Goal: Task Accomplishment & Management: Use online tool/utility

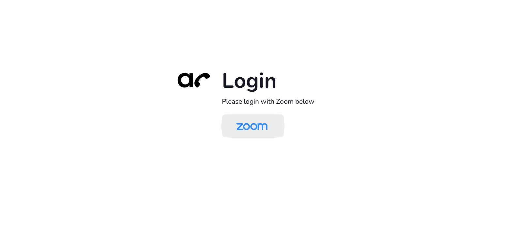
click at [259, 121] on img at bounding box center [251, 126] width 45 height 21
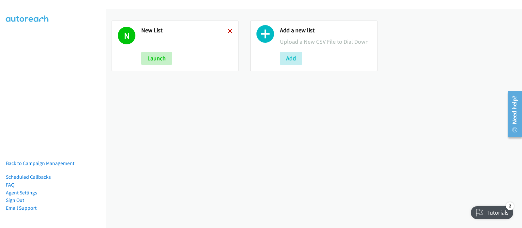
click at [230, 30] on icon at bounding box center [230, 31] width 5 height 5
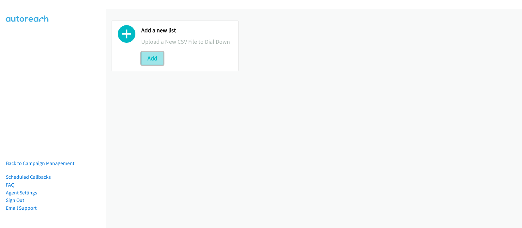
click at [152, 60] on button "Add" at bounding box center [152, 58] width 22 height 13
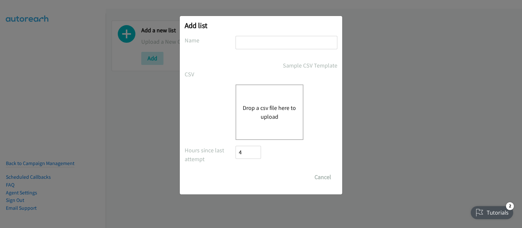
click at [274, 117] on button "Drop a csv file here to upload" at bounding box center [270, 112] width 54 height 18
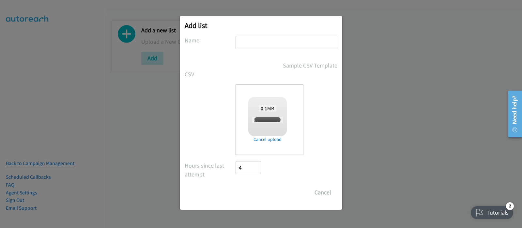
click at [251, 41] on input "text" at bounding box center [287, 42] width 102 height 13
checkbox input "true"
type input "New List"
click at [264, 188] on input "Save List" at bounding box center [253, 192] width 34 height 13
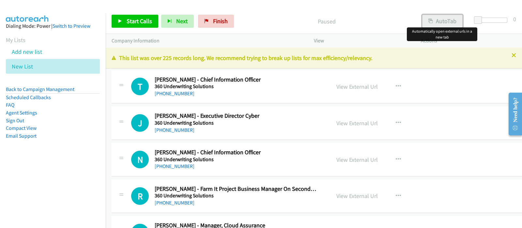
click at [437, 21] on button "AutoTab" at bounding box center [442, 21] width 40 height 13
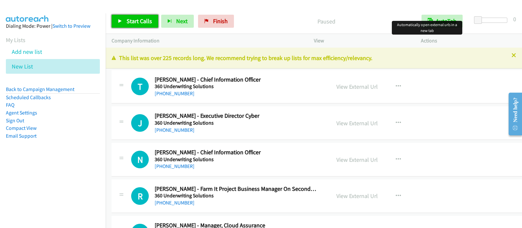
click at [145, 23] on span "Start Calls" at bounding box center [139, 21] width 25 height 8
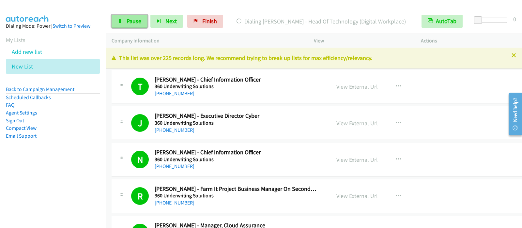
click at [132, 21] on span "Pause" at bounding box center [134, 21] width 15 height 8
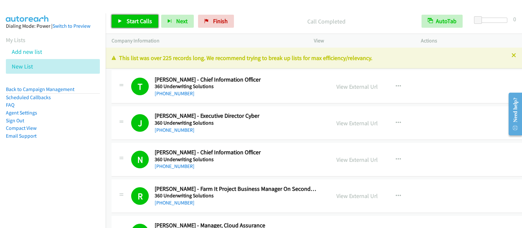
click at [149, 20] on span "Start Calls" at bounding box center [139, 21] width 25 height 8
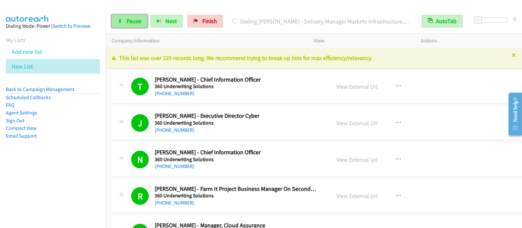
click at [125, 23] on link "Pause" at bounding box center [130, 21] width 36 height 13
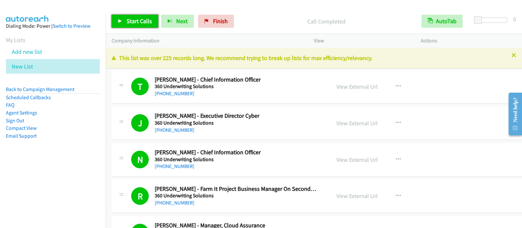
click at [140, 19] on span "Start Calls" at bounding box center [139, 21] width 25 height 8
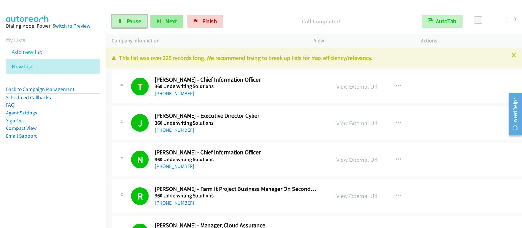
drag, startPoint x: 128, startPoint y: 20, endPoint x: 176, endPoint y: 21, distance: 48.3
click at [128, 20] on span "Pause" at bounding box center [134, 21] width 15 height 8
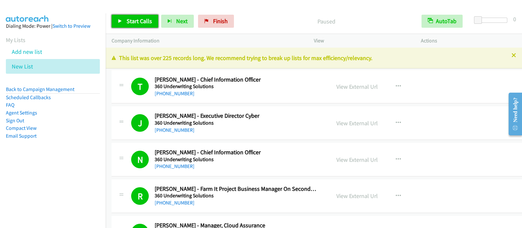
click at [142, 20] on span "Start Calls" at bounding box center [139, 21] width 25 height 8
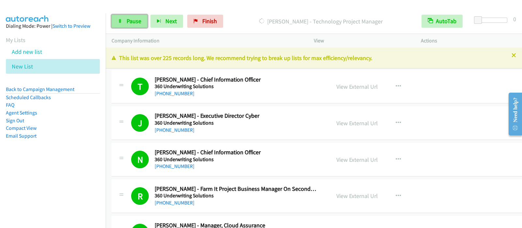
click at [130, 18] on span "Pause" at bounding box center [134, 21] width 15 height 8
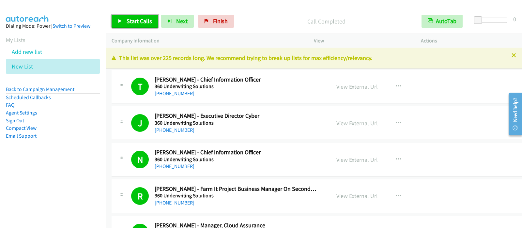
click at [156, 24] on link "Start Calls" at bounding box center [135, 21] width 47 height 13
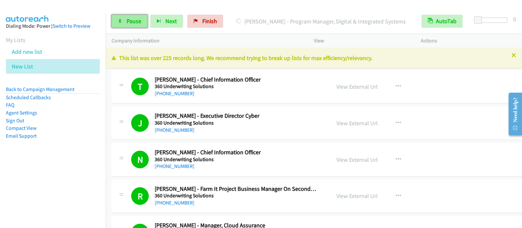
click at [136, 20] on span "Pause" at bounding box center [134, 21] width 15 height 8
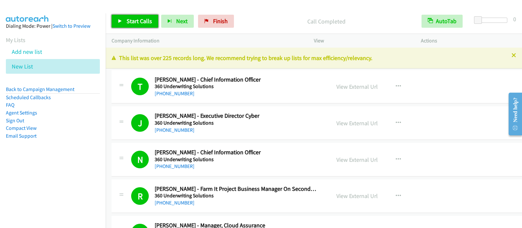
click at [138, 24] on span "Start Calls" at bounding box center [139, 21] width 25 height 8
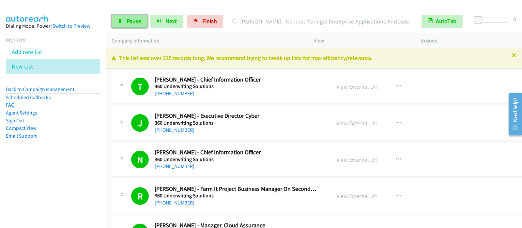
click at [127, 18] on span "Pause" at bounding box center [134, 21] width 15 height 8
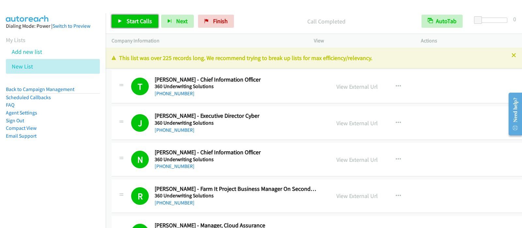
click at [123, 20] on link "Start Calls" at bounding box center [135, 21] width 47 height 13
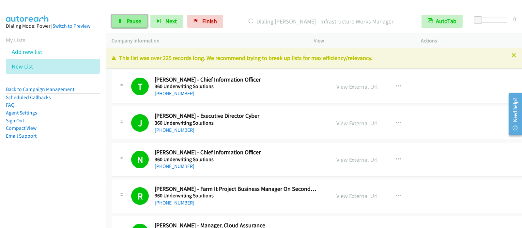
click at [139, 17] on link "Pause" at bounding box center [130, 21] width 36 height 13
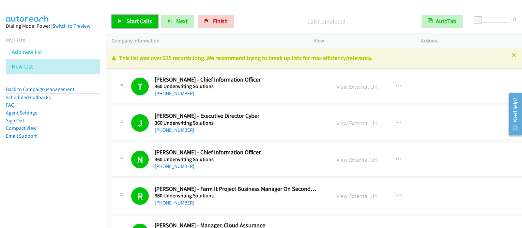
click at [150, 19] on span "Start Calls" at bounding box center [139, 21] width 25 height 8
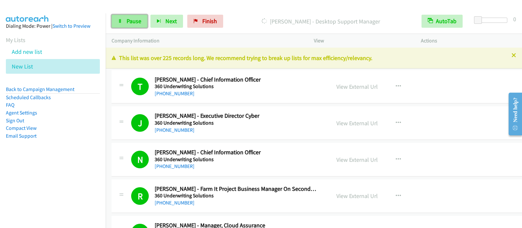
click at [122, 24] on link "Pause" at bounding box center [130, 21] width 36 height 13
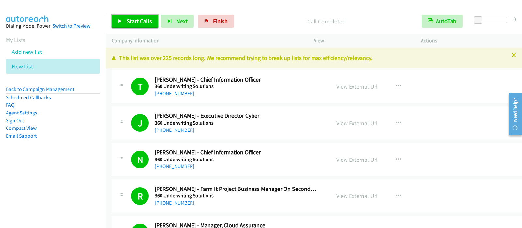
click at [124, 16] on link "Start Calls" at bounding box center [135, 21] width 47 height 13
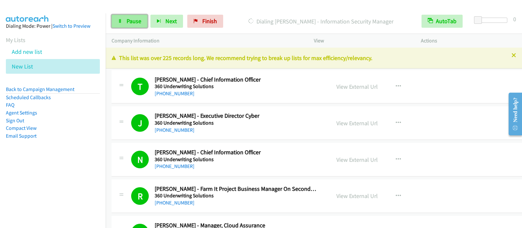
click at [127, 19] on span "Pause" at bounding box center [134, 21] width 15 height 8
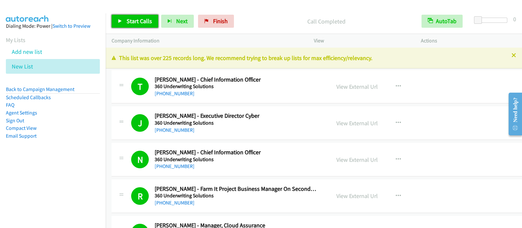
click at [147, 24] on span "Start Calls" at bounding box center [139, 21] width 25 height 8
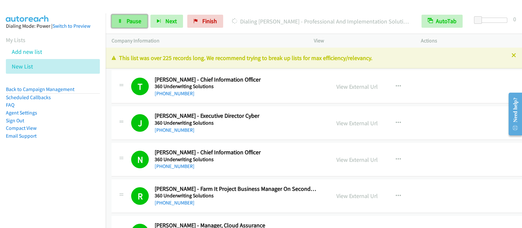
click at [128, 25] on link "Pause" at bounding box center [130, 21] width 36 height 13
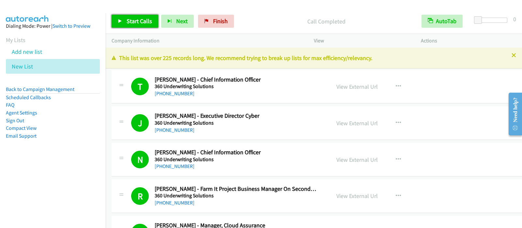
click at [134, 23] on span "Start Calls" at bounding box center [139, 21] width 25 height 8
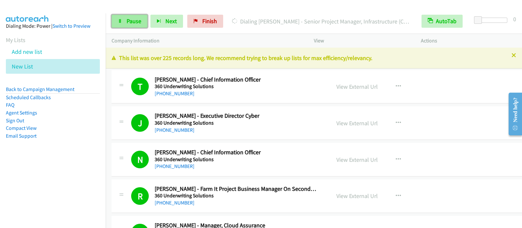
click at [131, 17] on link "Pause" at bounding box center [130, 21] width 36 height 13
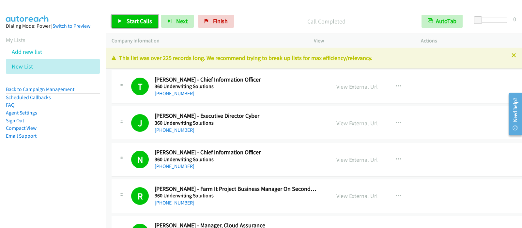
click at [141, 20] on span "Start Calls" at bounding box center [139, 21] width 25 height 8
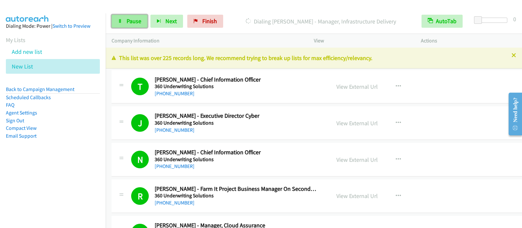
click at [138, 23] on span "Pause" at bounding box center [134, 21] width 15 height 8
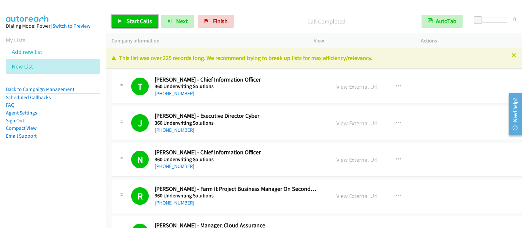
click at [149, 23] on span "Start Calls" at bounding box center [139, 21] width 25 height 8
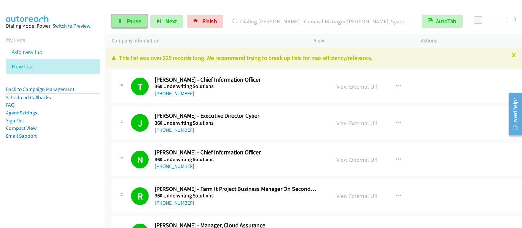
click at [133, 20] on span "Pause" at bounding box center [134, 21] width 15 height 8
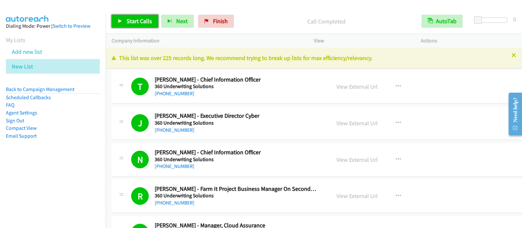
click at [135, 27] on link "Start Calls" at bounding box center [135, 21] width 47 height 13
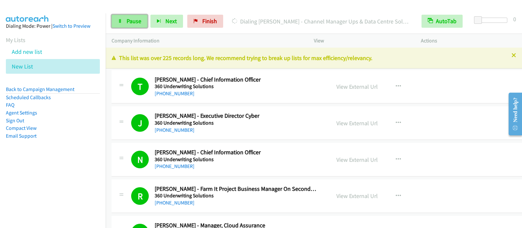
click at [133, 16] on link "Pause" at bounding box center [130, 21] width 36 height 13
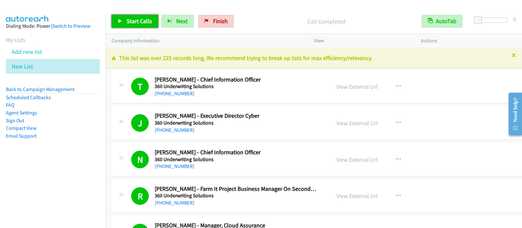
click at [143, 22] on span "Start Calls" at bounding box center [139, 21] width 25 height 8
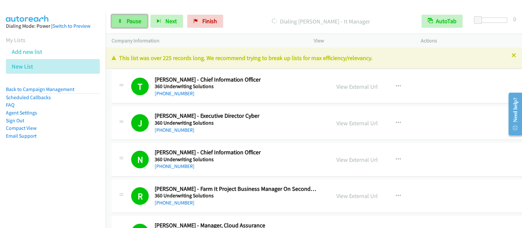
click at [138, 19] on span "Pause" at bounding box center [134, 21] width 15 height 8
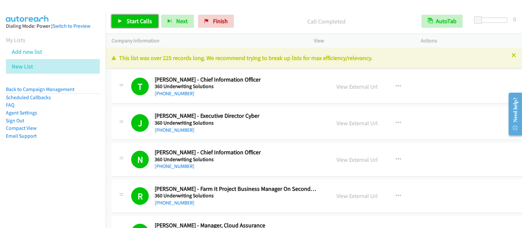
click at [134, 22] on span "Start Calls" at bounding box center [139, 21] width 25 height 8
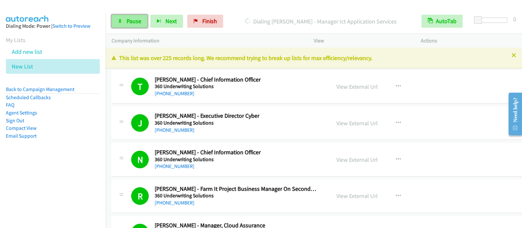
click at [133, 16] on link "Pause" at bounding box center [130, 21] width 36 height 13
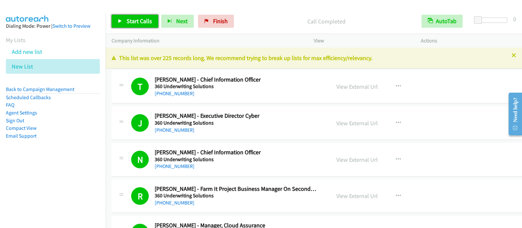
click at [140, 19] on span "Start Calls" at bounding box center [139, 21] width 25 height 8
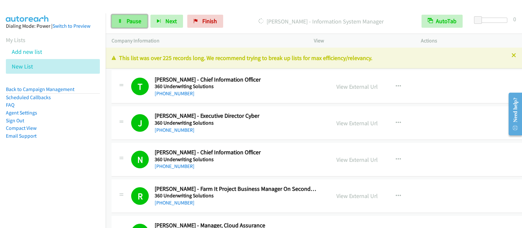
click at [136, 22] on span "Pause" at bounding box center [134, 21] width 15 height 8
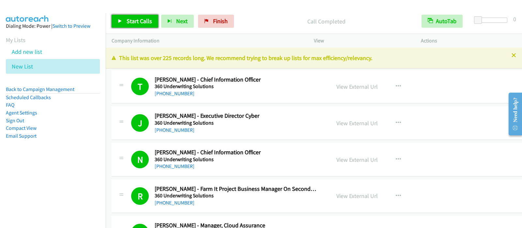
drag, startPoint x: 129, startPoint y: 18, endPoint x: 152, endPoint y: 25, distance: 23.9
click at [129, 19] on span "Start Calls" at bounding box center [139, 21] width 25 height 8
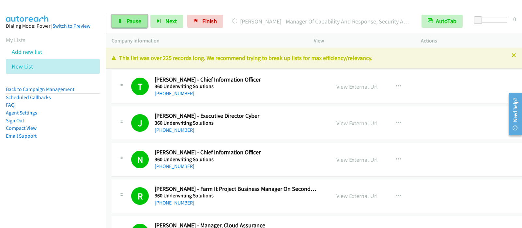
click at [135, 25] on link "Pause" at bounding box center [130, 21] width 36 height 13
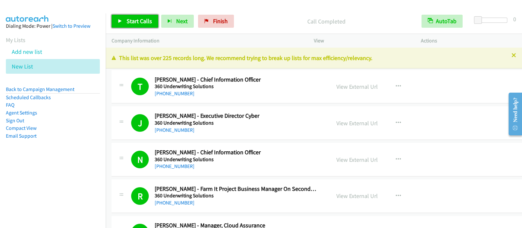
click at [143, 27] on link "Start Calls" at bounding box center [135, 21] width 47 height 13
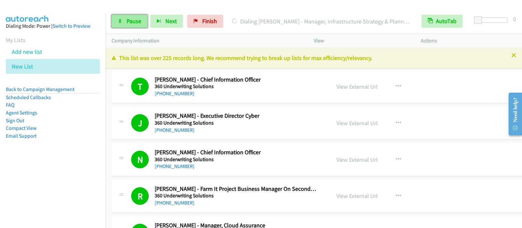
click at [133, 27] on link "Pause" at bounding box center [130, 21] width 36 height 13
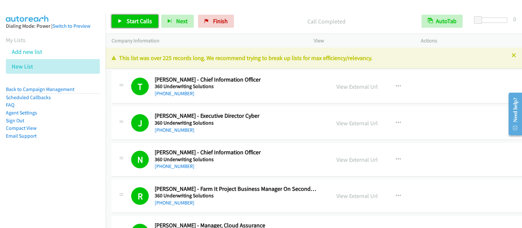
click at [145, 17] on link "Start Calls" at bounding box center [135, 21] width 47 height 13
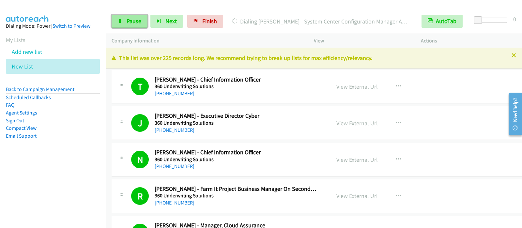
click at [130, 26] on link "Pause" at bounding box center [130, 21] width 36 height 13
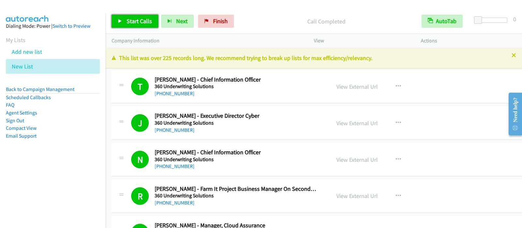
click at [140, 23] on span "Start Calls" at bounding box center [139, 21] width 25 height 8
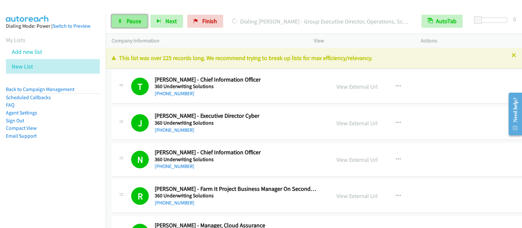
click at [132, 20] on span "Pause" at bounding box center [134, 21] width 15 height 8
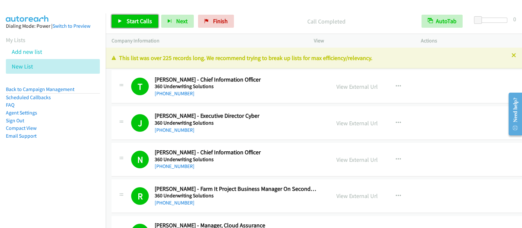
click at [137, 21] on span "Start Calls" at bounding box center [139, 21] width 25 height 8
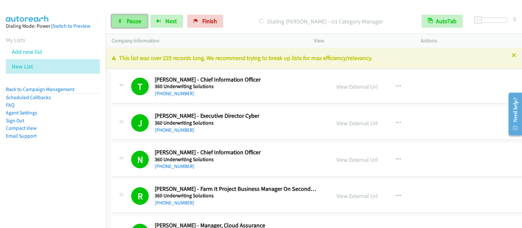
click at [134, 24] on span "Pause" at bounding box center [134, 21] width 15 height 8
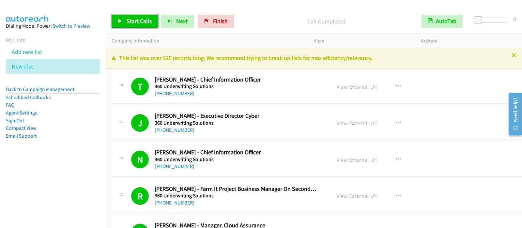
drag, startPoint x: 124, startPoint y: 22, endPoint x: 127, endPoint y: 17, distance: 5.4
click at [125, 22] on link "Start Calls" at bounding box center [135, 21] width 47 height 13
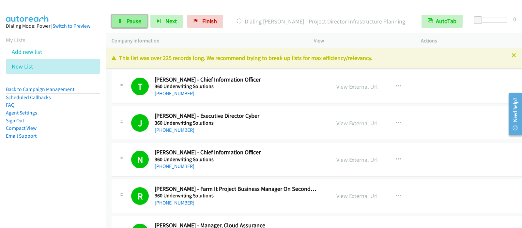
click at [128, 21] on span "Pause" at bounding box center [134, 21] width 15 height 8
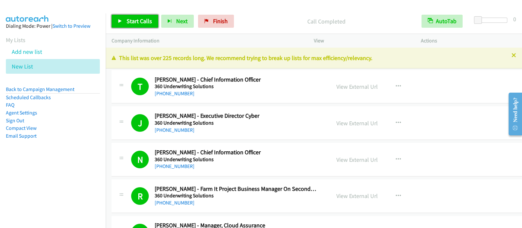
click at [145, 19] on span "Start Calls" at bounding box center [139, 21] width 25 height 8
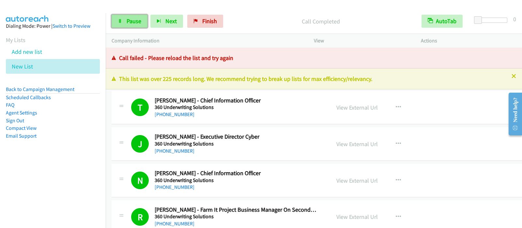
click at [137, 20] on span "Pause" at bounding box center [134, 21] width 15 height 8
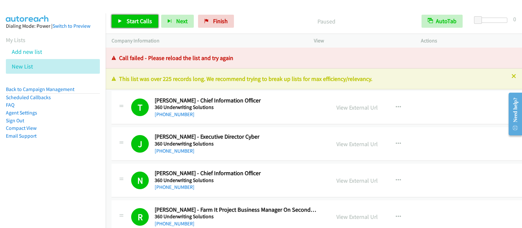
click at [141, 20] on span "Start Calls" at bounding box center [139, 21] width 25 height 8
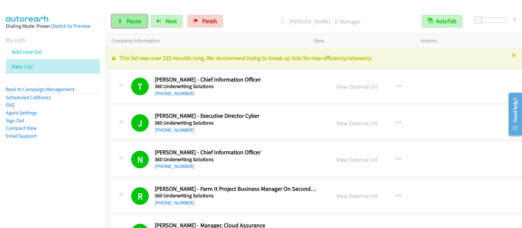
click at [135, 21] on span "Pause" at bounding box center [134, 21] width 15 height 8
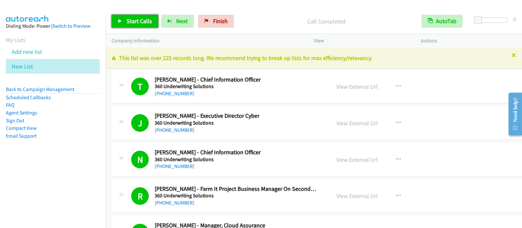
click at [151, 15] on link "Start Calls" at bounding box center [135, 21] width 47 height 13
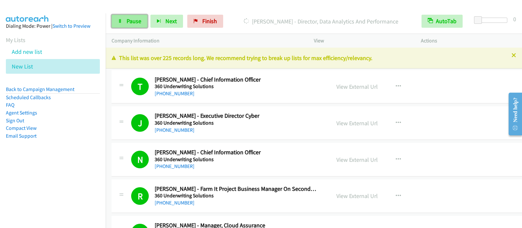
click at [134, 22] on span "Pause" at bounding box center [134, 21] width 15 height 8
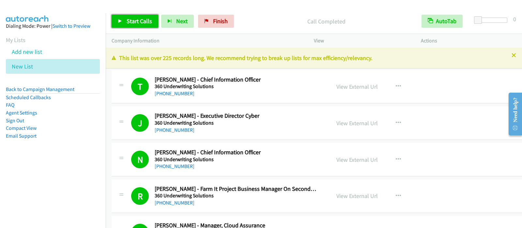
click at [149, 22] on span "Start Calls" at bounding box center [139, 21] width 25 height 8
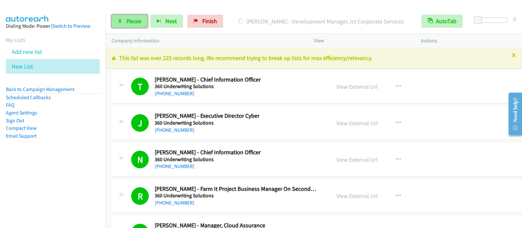
click at [136, 26] on link "Pause" at bounding box center [130, 21] width 36 height 13
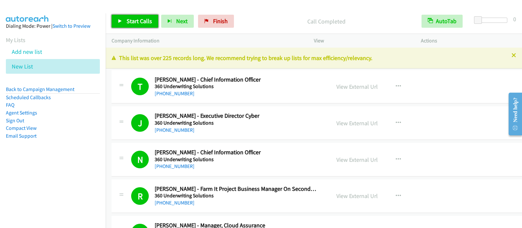
click at [147, 18] on span "Start Calls" at bounding box center [139, 21] width 25 height 8
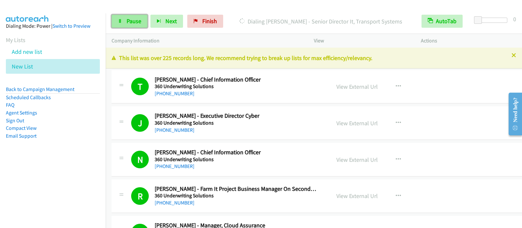
click at [128, 21] on span "Pause" at bounding box center [134, 21] width 15 height 8
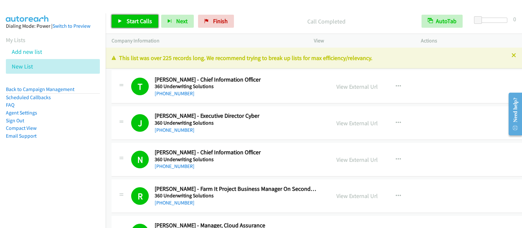
click at [135, 20] on span "Start Calls" at bounding box center [139, 21] width 25 height 8
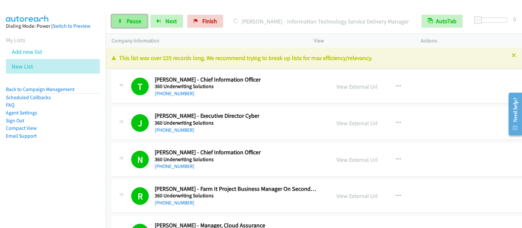
click at [133, 26] on link "Pause" at bounding box center [130, 21] width 36 height 13
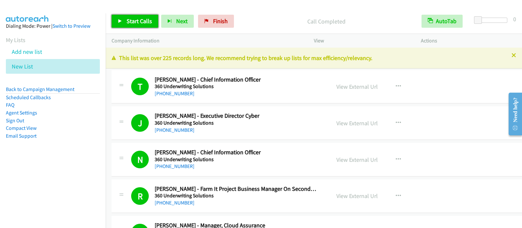
drag, startPoint x: 137, startPoint y: 24, endPoint x: 157, endPoint y: 30, distance: 20.4
click at [137, 24] on span "Start Calls" at bounding box center [139, 21] width 25 height 8
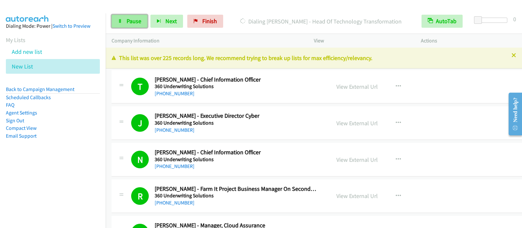
click at [128, 24] on span "Pause" at bounding box center [134, 21] width 15 height 8
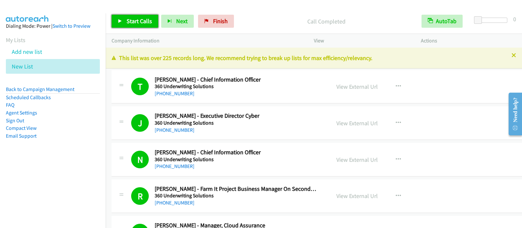
click at [142, 19] on span "Start Calls" at bounding box center [139, 21] width 25 height 8
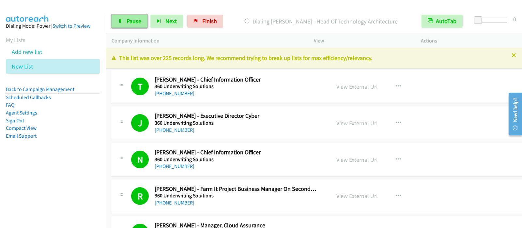
click at [118, 18] on link "Pause" at bounding box center [130, 21] width 36 height 13
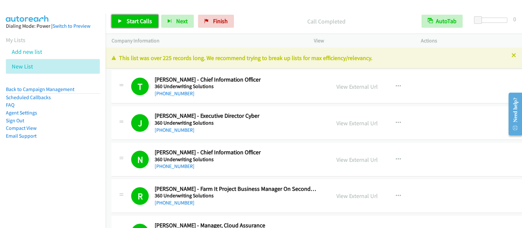
click at [144, 21] on span "Start Calls" at bounding box center [139, 21] width 25 height 8
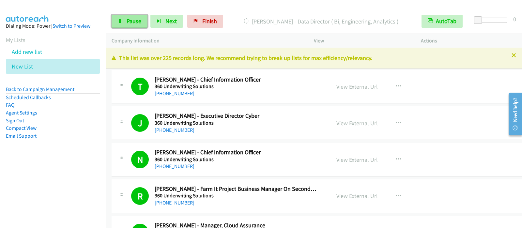
click at [134, 19] on span "Pause" at bounding box center [134, 21] width 15 height 8
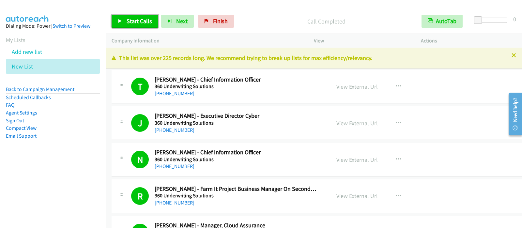
click at [135, 22] on span "Start Calls" at bounding box center [139, 21] width 25 height 8
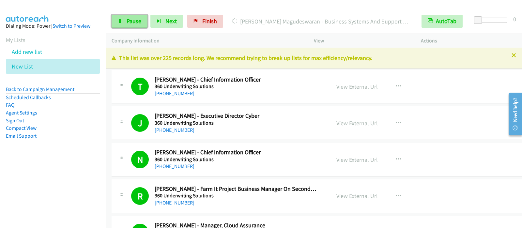
click at [143, 19] on link "Pause" at bounding box center [130, 21] width 36 height 13
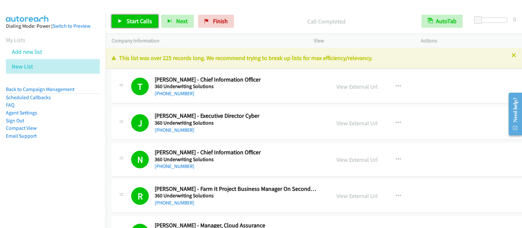
click at [147, 21] on span "Start Calls" at bounding box center [139, 21] width 25 height 8
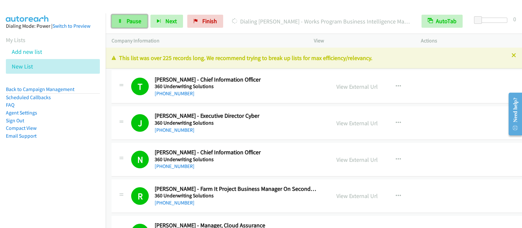
click at [123, 19] on link "Pause" at bounding box center [130, 21] width 36 height 13
click at [135, 17] on span "Pause" at bounding box center [134, 21] width 15 height 8
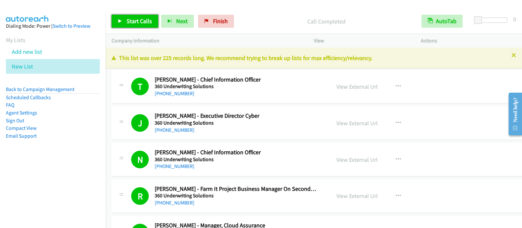
click at [145, 21] on span "Start Calls" at bounding box center [139, 21] width 25 height 8
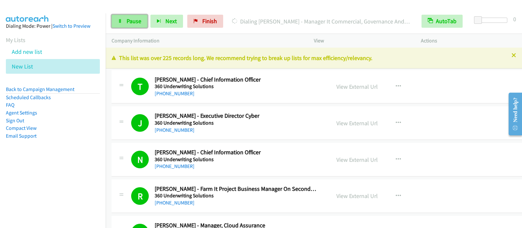
click at [135, 22] on span "Pause" at bounding box center [134, 21] width 15 height 8
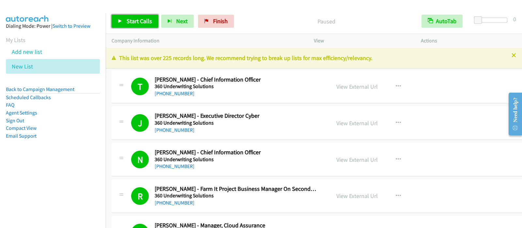
drag, startPoint x: 127, startPoint y: 22, endPoint x: 147, endPoint y: 37, distance: 24.6
click at [127, 22] on span "Start Calls" at bounding box center [139, 21] width 25 height 8
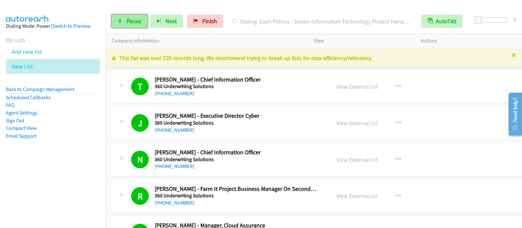
click at [145, 22] on link "Pause" at bounding box center [130, 21] width 36 height 13
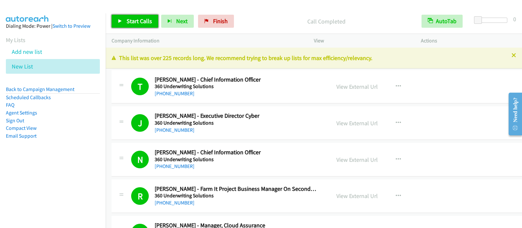
click at [148, 22] on span "Start Calls" at bounding box center [139, 21] width 25 height 8
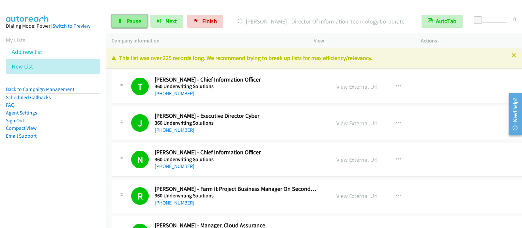
click at [114, 15] on link "Pause" at bounding box center [130, 21] width 36 height 13
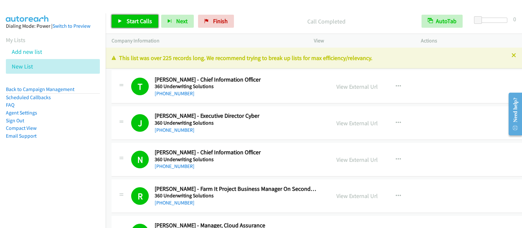
click at [154, 20] on link "Start Calls" at bounding box center [135, 21] width 47 height 13
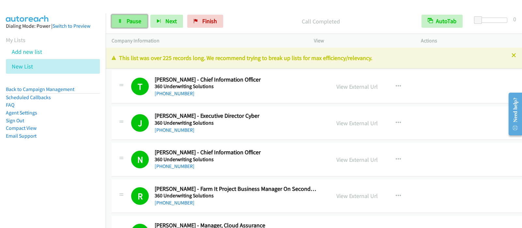
click at [137, 25] on link "Pause" at bounding box center [130, 21] width 36 height 13
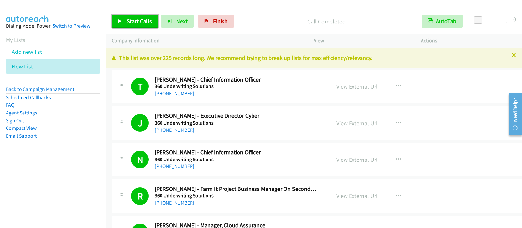
click at [143, 22] on span "Start Calls" at bounding box center [139, 21] width 25 height 8
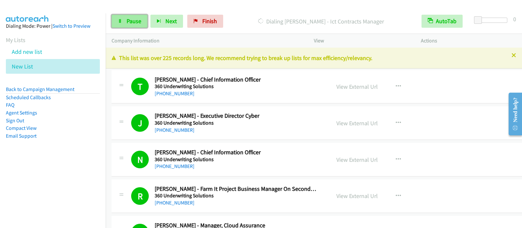
click at [128, 23] on span "Pause" at bounding box center [134, 21] width 15 height 8
